Goal: Information Seeking & Learning: Learn about a topic

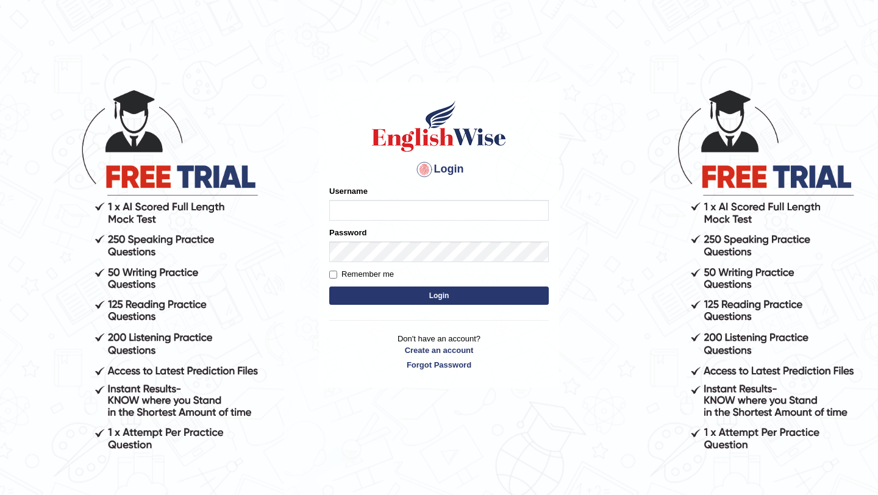
type input "Mayuguna"
click at [448, 294] on button "Login" at bounding box center [439, 296] width 220 height 18
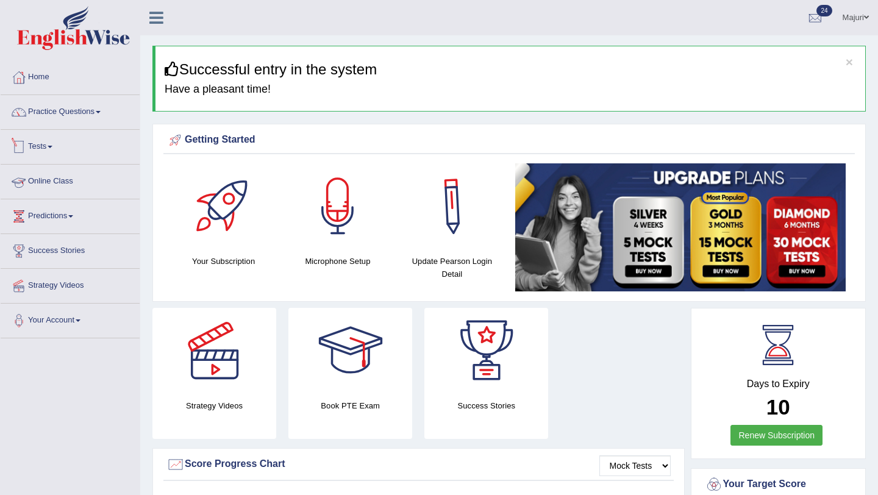
click at [66, 151] on link "Tests" at bounding box center [70, 145] width 139 height 31
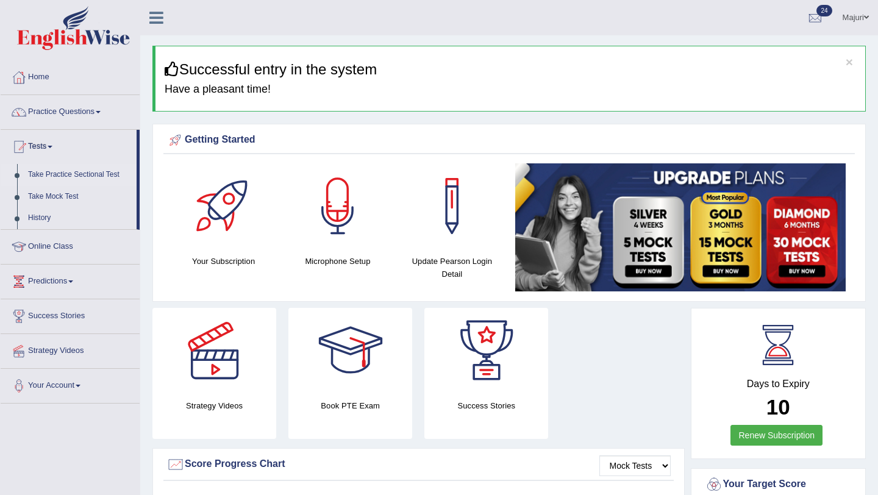
click at [58, 172] on link "Take Practice Sectional Test" at bounding box center [80, 175] width 114 height 22
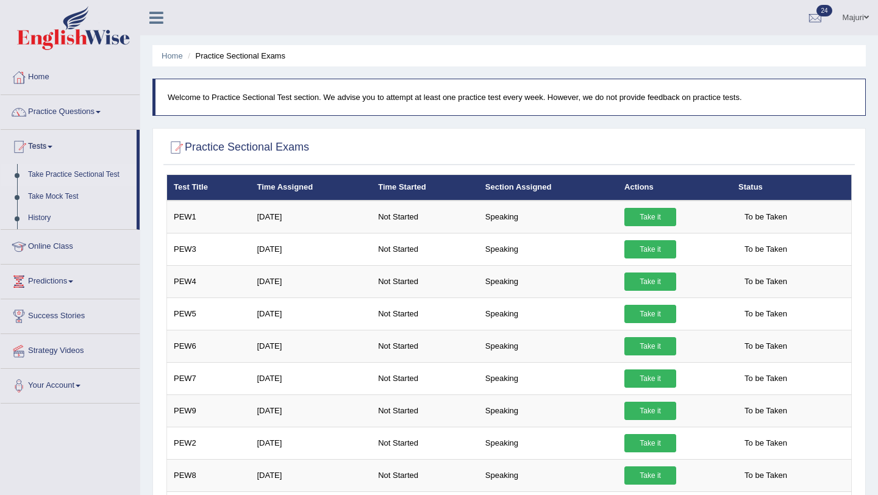
click at [429, 104] on blockquote "Welcome to Practice Sectional Test section. We advise you to attempt at least o…" at bounding box center [510, 97] width 714 height 37
click at [264, 59] on li "Practice Sectional Exams" at bounding box center [235, 56] width 101 height 12
click at [51, 220] on link "History" at bounding box center [80, 218] width 114 height 22
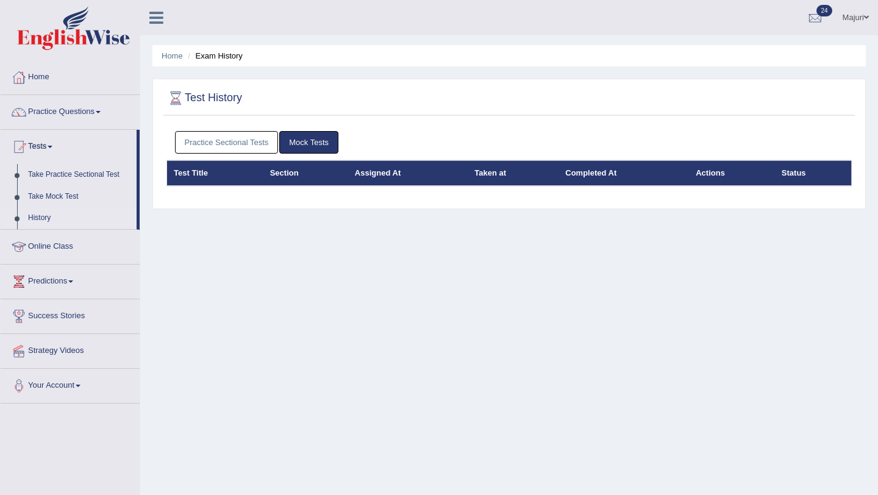
click at [239, 148] on link "Practice Sectional Tests" at bounding box center [227, 142] width 104 height 23
click at [296, 144] on link "Mock Tests" at bounding box center [308, 142] width 59 height 23
click at [60, 178] on link "Take Practice Sectional Test" at bounding box center [80, 175] width 114 height 22
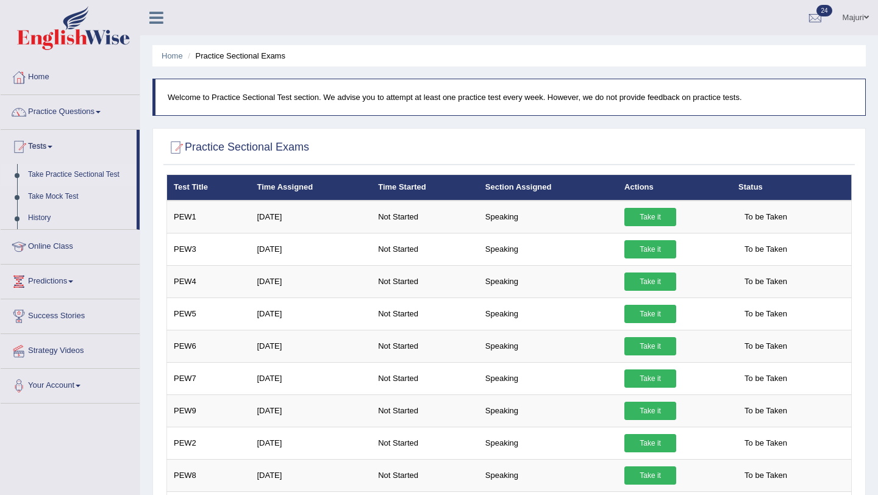
scroll to position [145, 0]
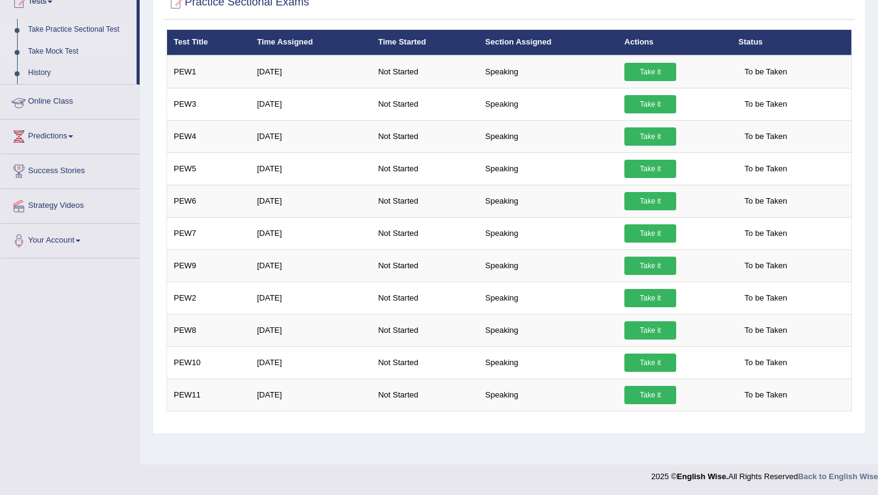
click at [70, 53] on link "Take Mock Test" at bounding box center [80, 52] width 114 height 22
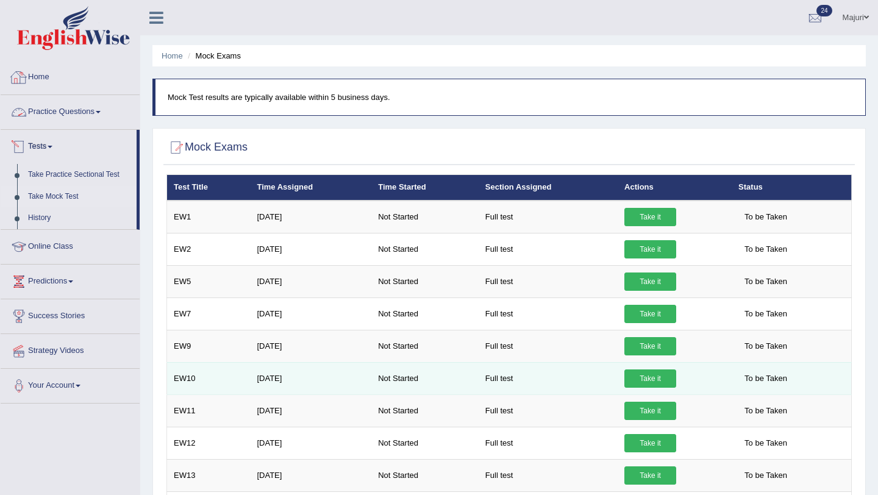
scroll to position [156, 0]
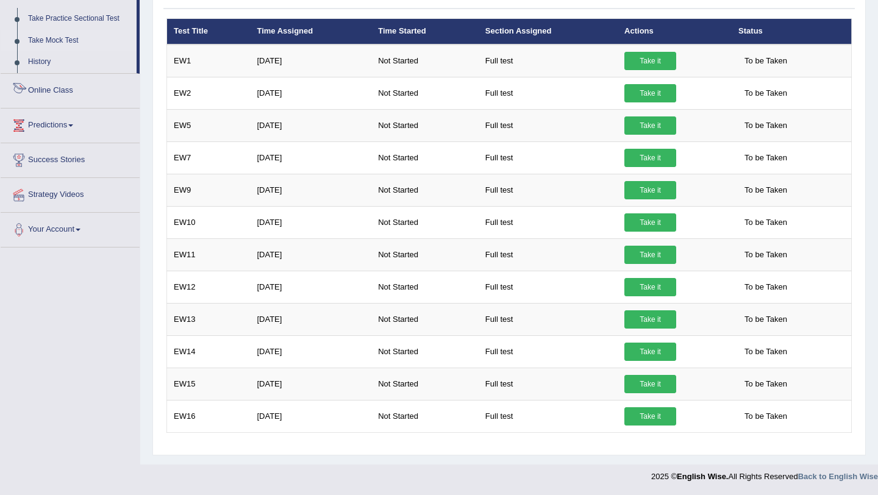
click at [51, 87] on link "Online Class" at bounding box center [70, 89] width 139 height 31
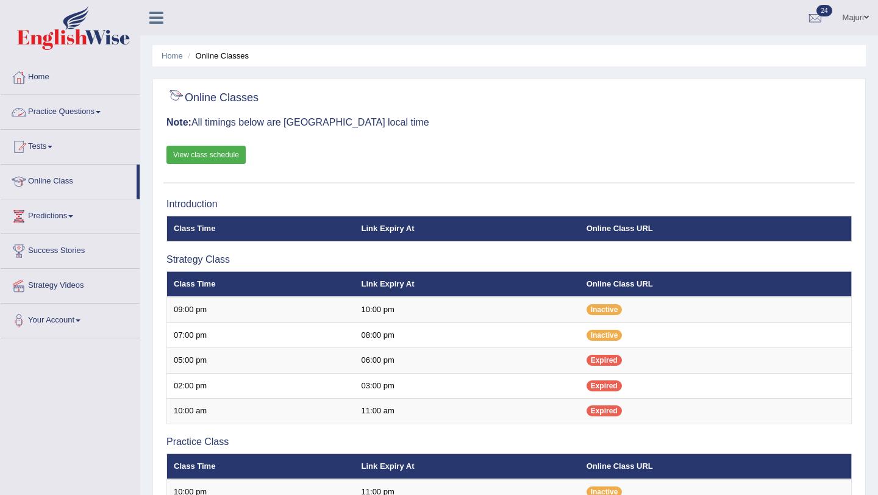
click at [84, 118] on link "Practice Questions" at bounding box center [70, 110] width 139 height 31
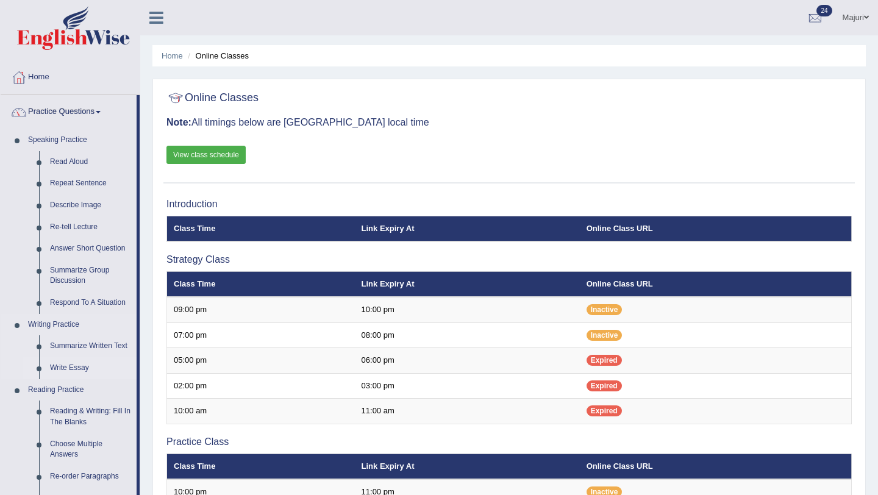
click at [72, 368] on link "Write Essay" at bounding box center [91, 368] width 92 height 22
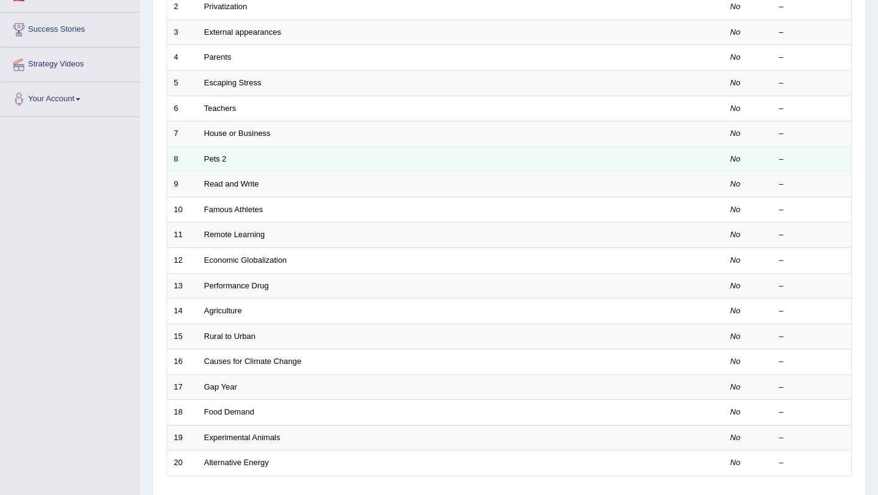
scroll to position [312, 0]
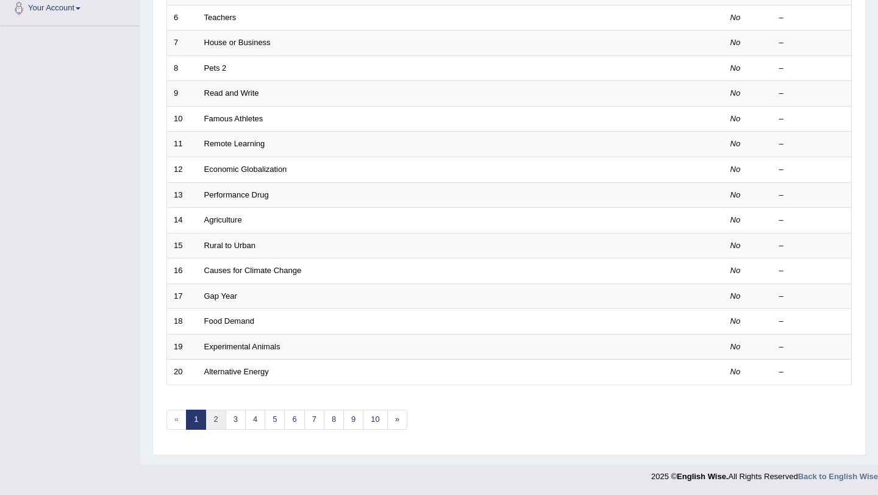
click at [216, 425] on link "2" at bounding box center [216, 420] width 20 height 20
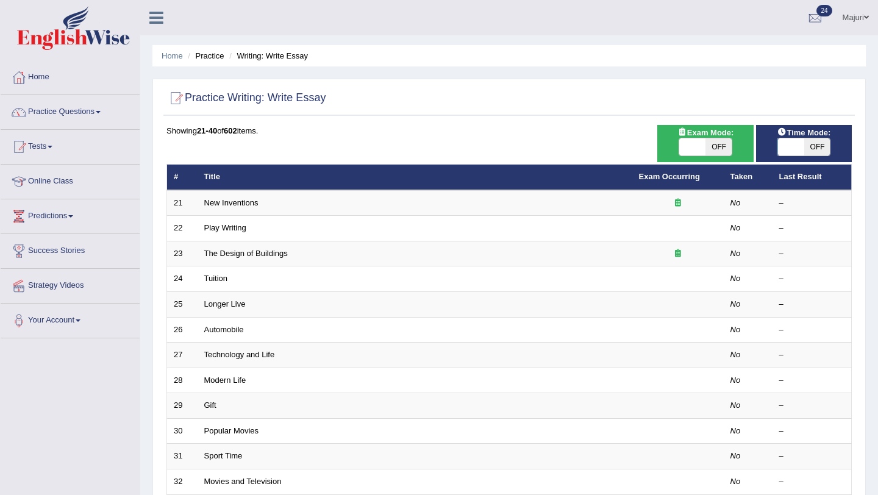
scroll to position [312, 0]
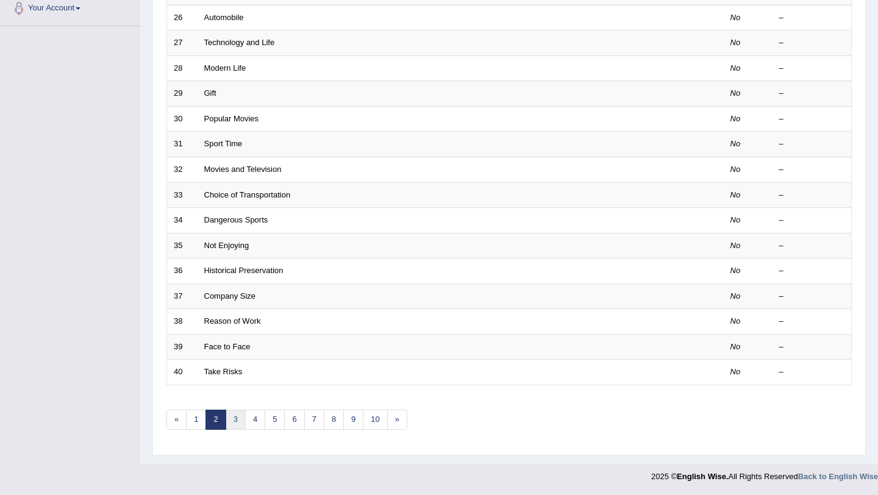
click at [234, 419] on link "3" at bounding box center [236, 420] width 20 height 20
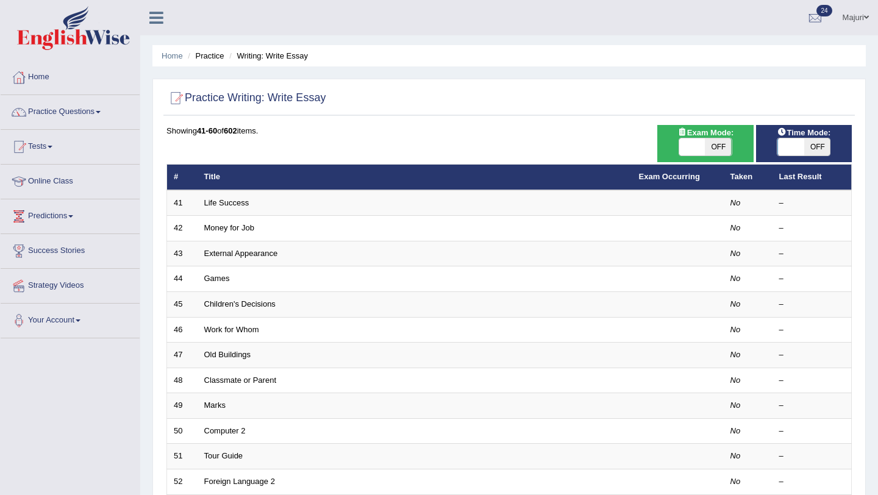
scroll to position [312, 0]
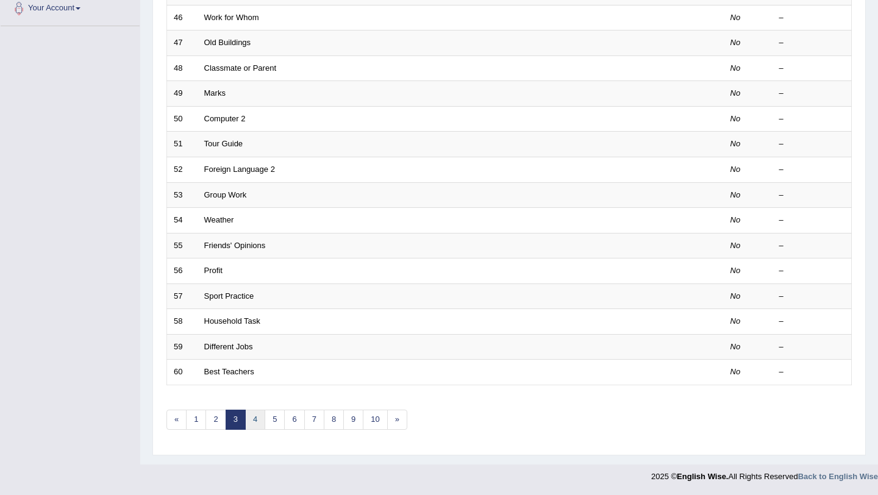
click at [251, 423] on link "4" at bounding box center [255, 420] width 20 height 20
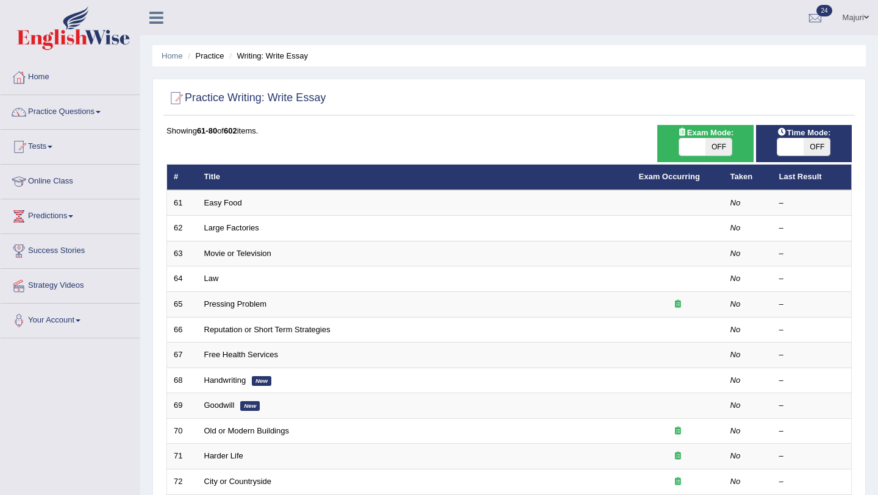
scroll to position [312, 0]
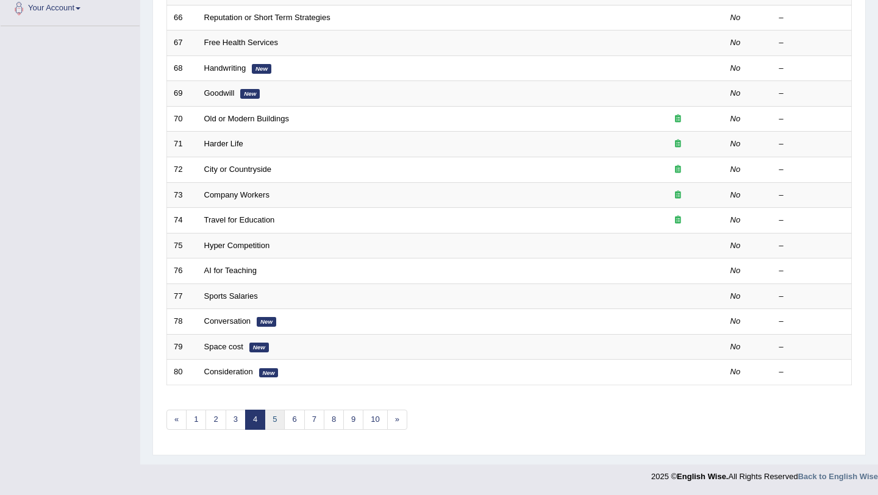
click at [277, 425] on link "5" at bounding box center [275, 420] width 20 height 20
